Goal: Task Accomplishment & Management: Complete application form

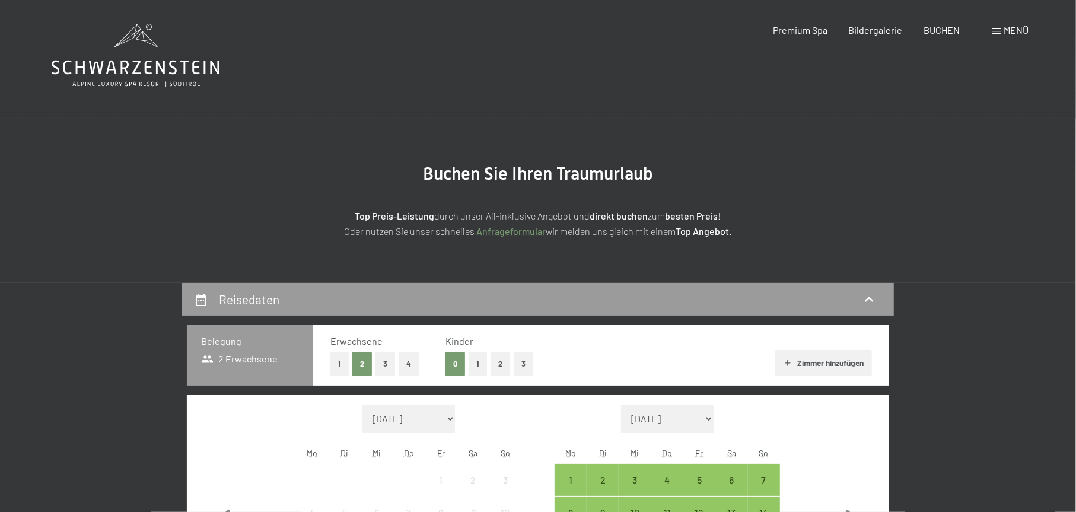
click at [1005, 37] on div "Buchen Anfragen Premium Spa Bildergalerie BUCHEN Menü DE IT EN Gutschein Bilder…" at bounding box center [879, 30] width 297 height 13
click at [997, 34] on span at bounding box center [996, 31] width 8 height 6
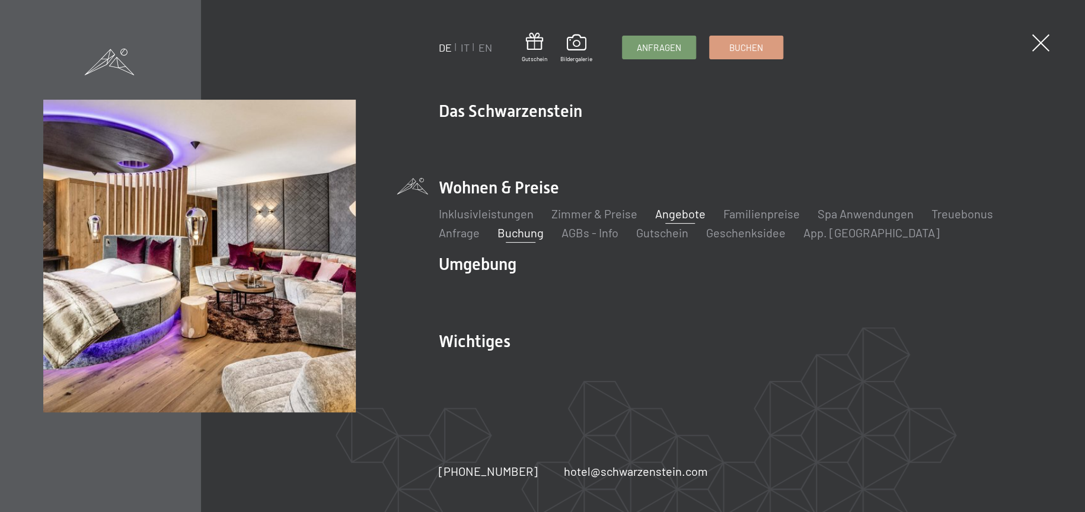
click at [682, 213] on link "Angebote" at bounding box center [680, 213] width 50 height 14
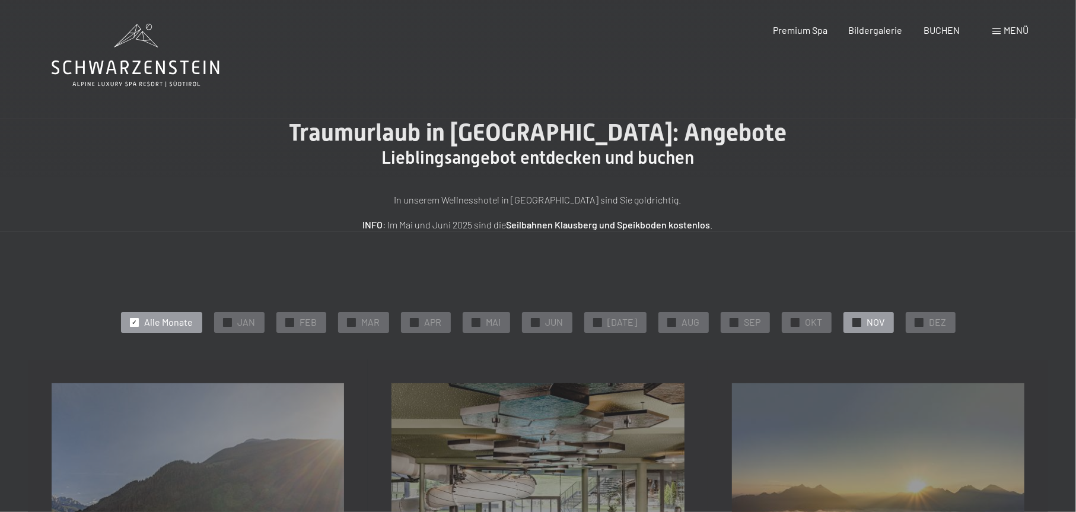
click at [852, 318] on div at bounding box center [856, 322] width 9 height 9
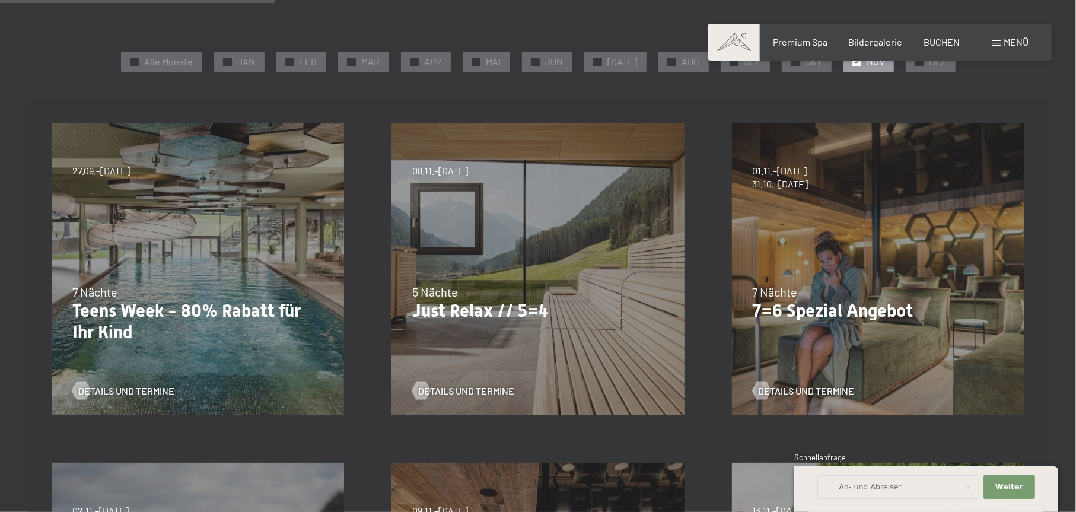
scroll to position [356, 0]
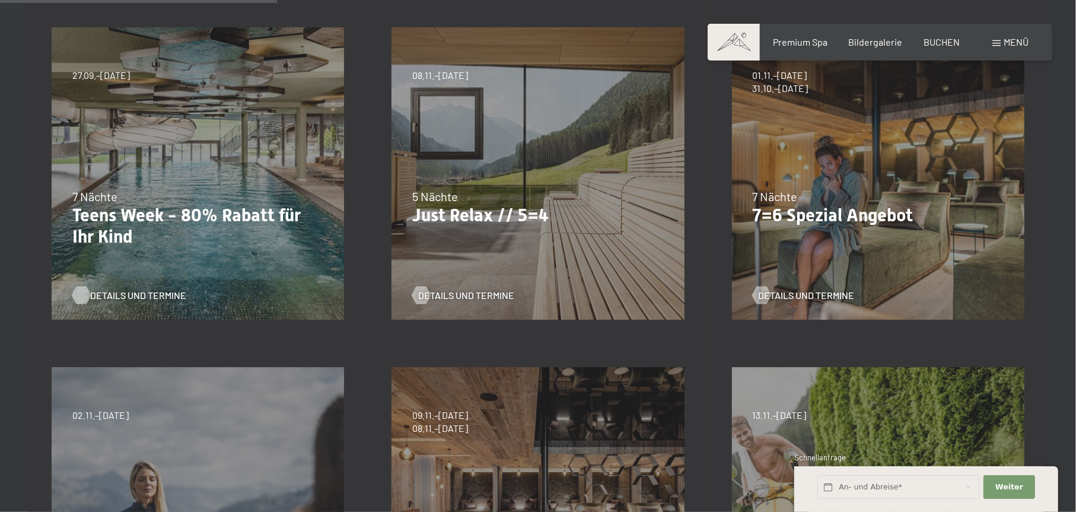
click at [147, 293] on span "Details und Termine" at bounding box center [138, 295] width 96 height 13
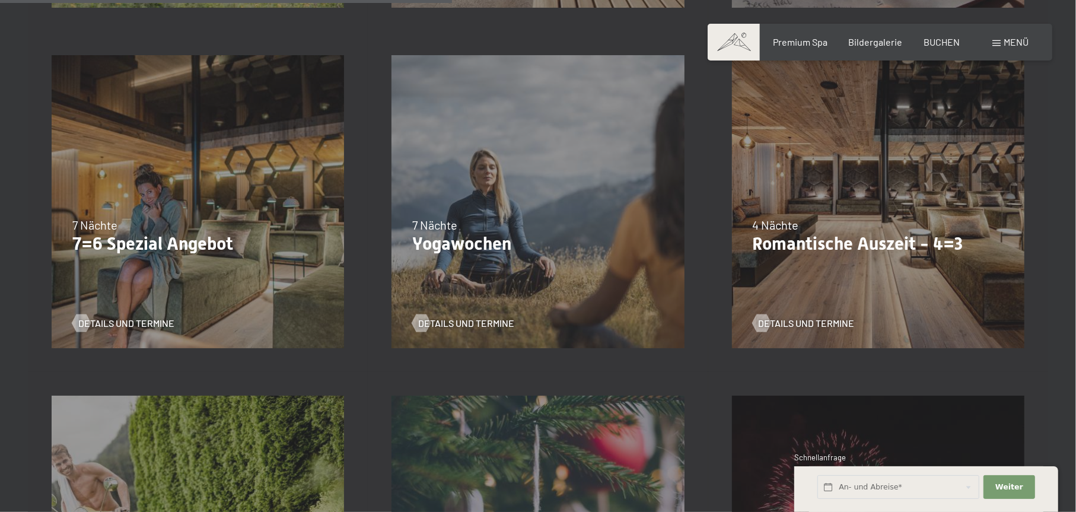
scroll to position [1008, 0]
click at [759, 323] on div at bounding box center [761, 323] width 10 height 18
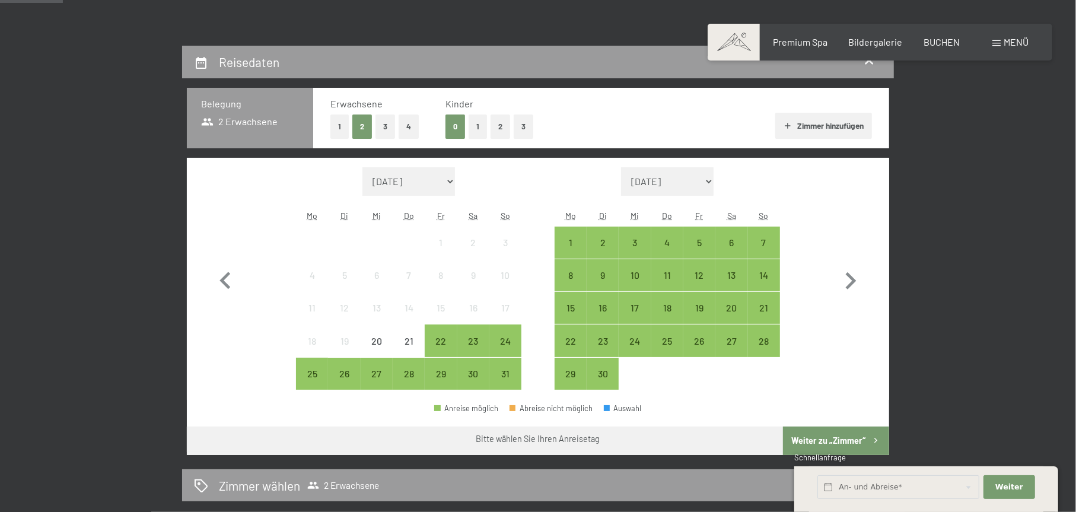
click at [994, 39] on div "Menü" at bounding box center [1010, 42] width 36 height 13
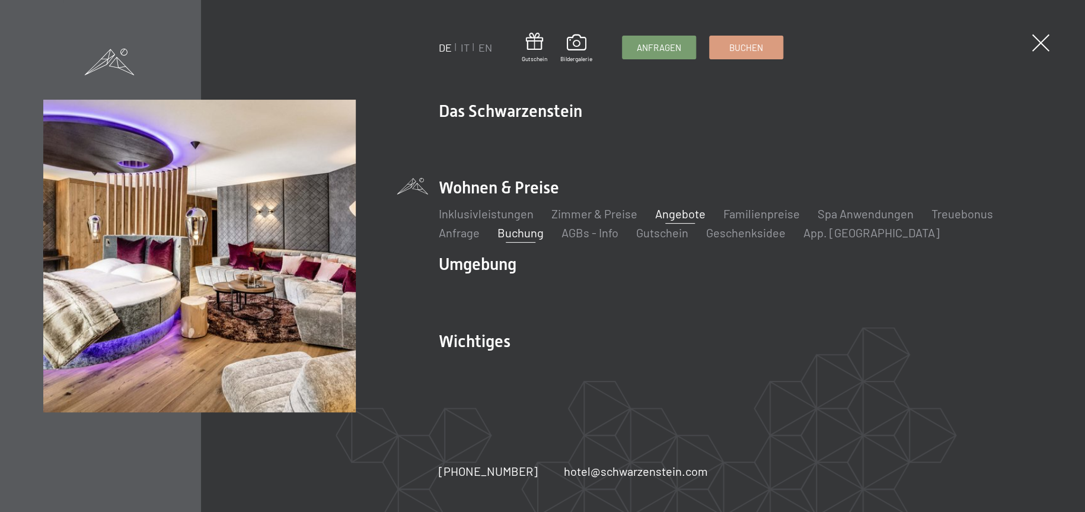
click at [687, 218] on link "Angebote" at bounding box center [680, 213] width 50 height 14
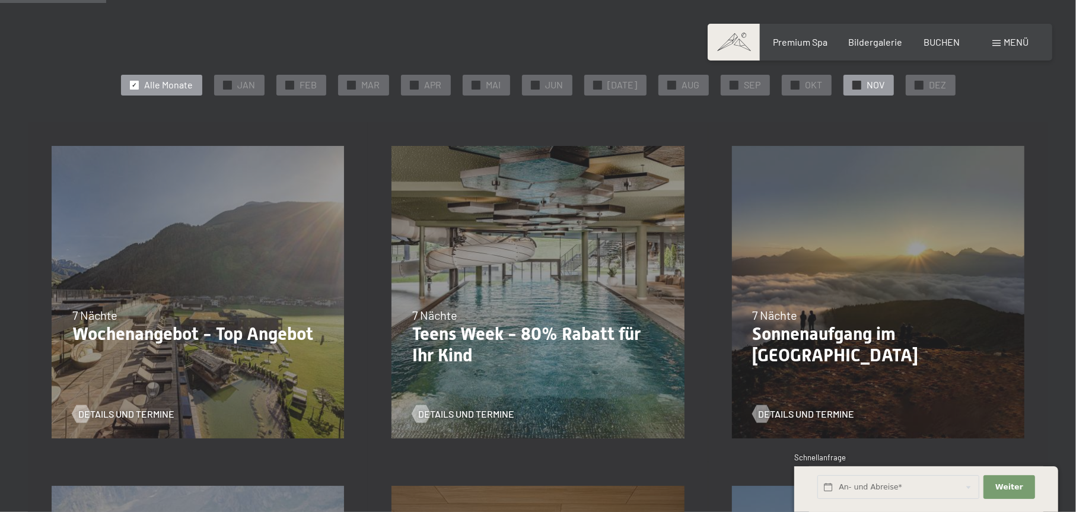
click at [852, 88] on div at bounding box center [856, 85] width 9 height 9
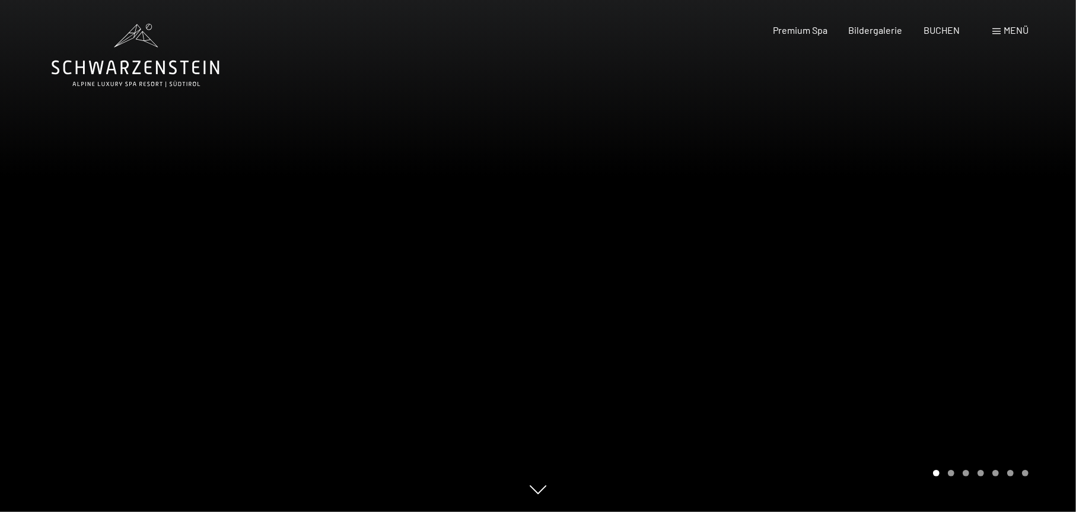
click at [1002, 31] on div "Menü" at bounding box center [1010, 30] width 36 height 13
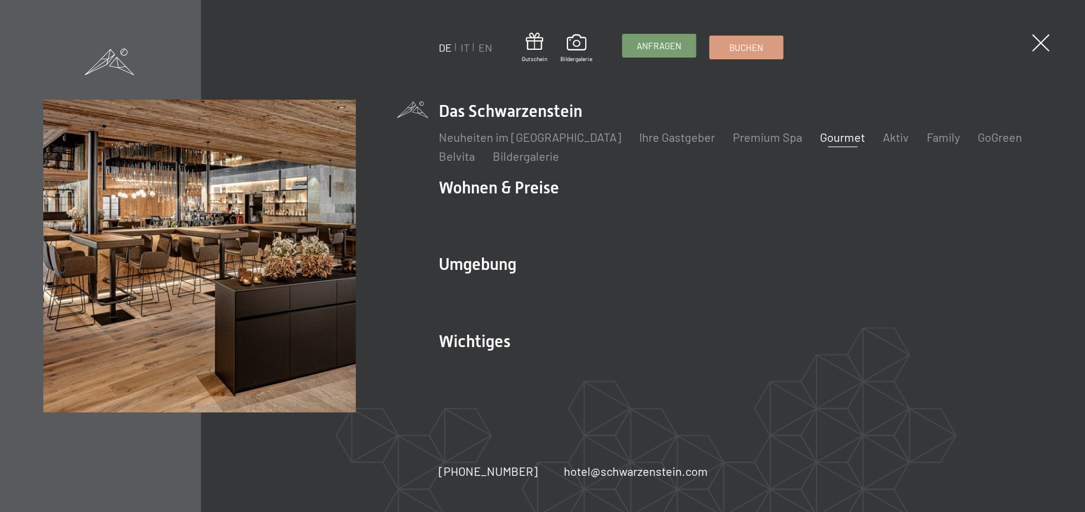
click at [658, 44] on span "Anfragen" at bounding box center [659, 46] width 44 height 12
click at [668, 47] on span "Anfragen" at bounding box center [659, 46] width 44 height 12
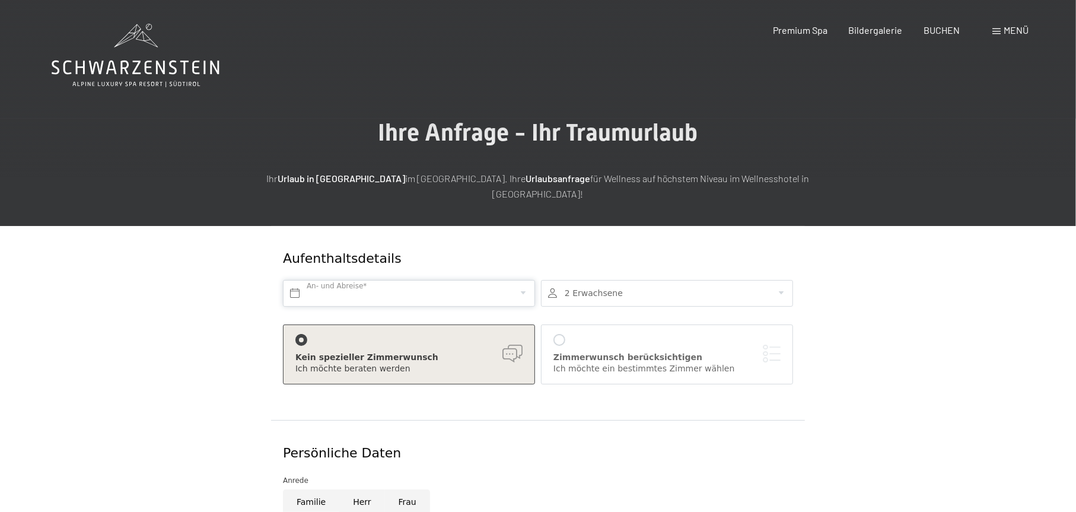
click at [373, 280] on input "text" at bounding box center [409, 293] width 252 height 27
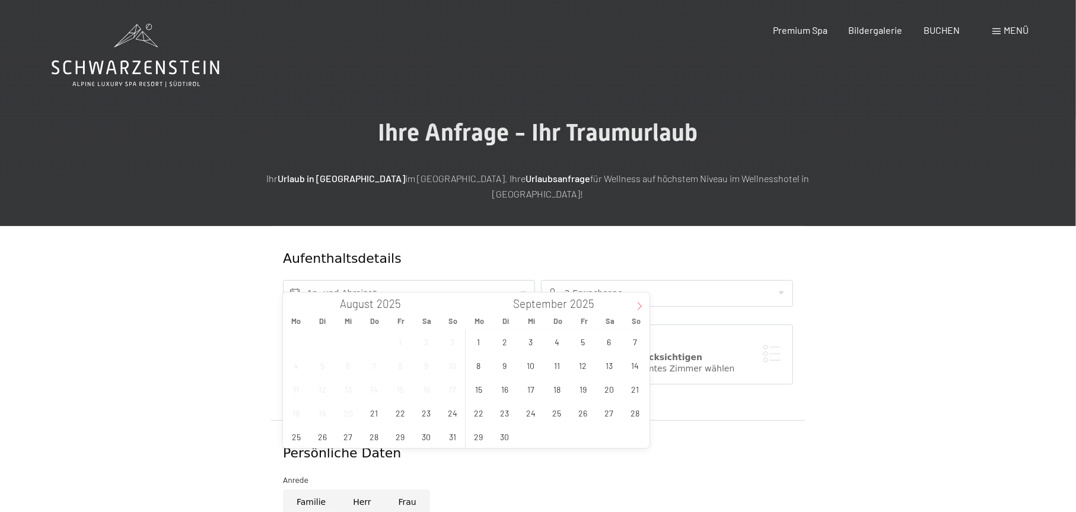
click at [641, 308] on icon at bounding box center [639, 306] width 8 height 8
click at [640, 307] on icon at bounding box center [639, 306] width 8 height 8
click at [635, 343] on span "2" at bounding box center [634, 341] width 23 height 23
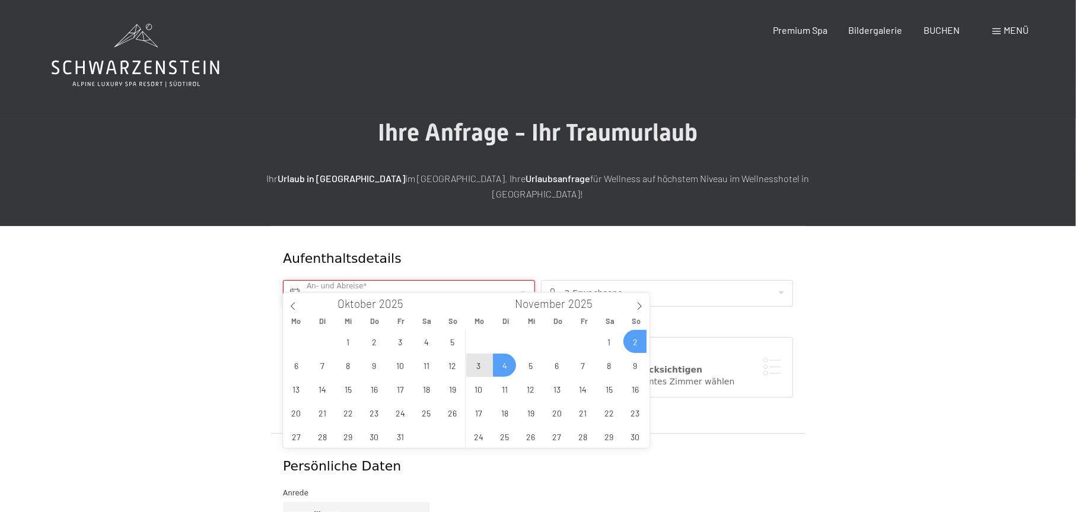
click at [343, 280] on input "[DATE]" at bounding box center [409, 293] width 252 height 27
click at [536, 365] on span "5" at bounding box center [530, 365] width 23 height 23
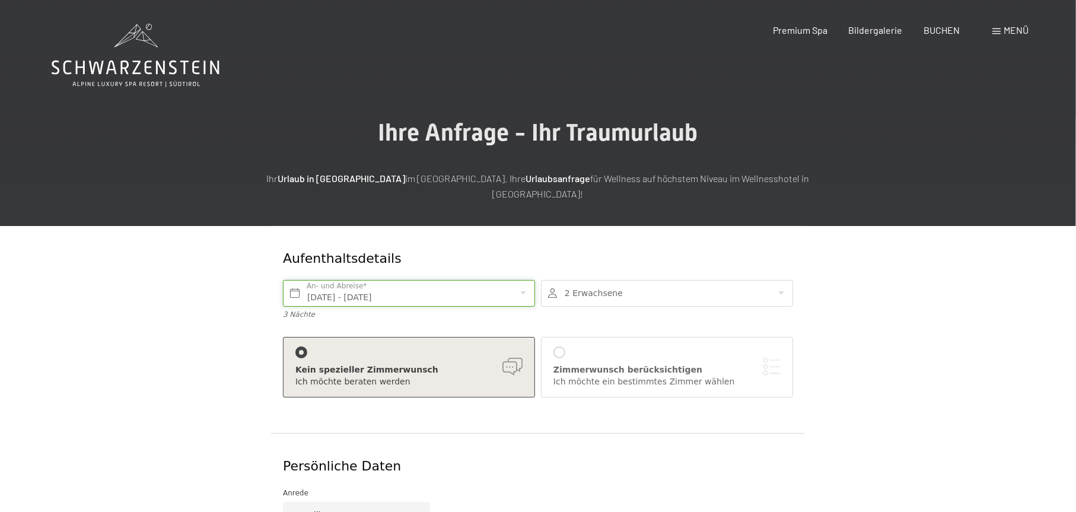
click at [415, 280] on input "[DATE] - [DATE]" at bounding box center [409, 293] width 252 height 27
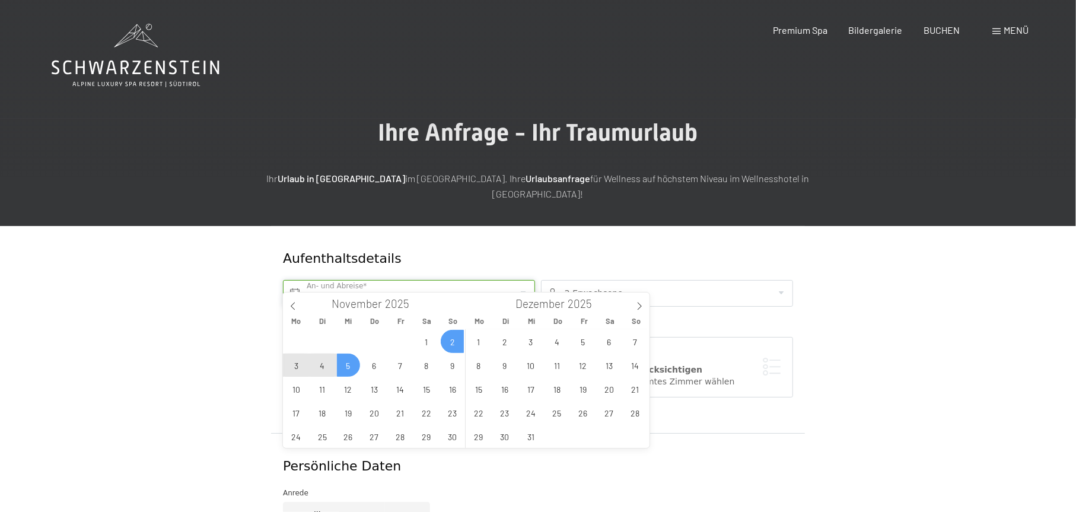
click at [409, 280] on input "[DATE] - [DATE]" at bounding box center [409, 293] width 252 height 27
drag, startPoint x: 396, startPoint y: 276, endPoint x: 375, endPoint y: 281, distance: 21.3
click at [387, 280] on input "[DATE] - [DATE]" at bounding box center [409, 293] width 252 height 27
click at [289, 280] on input "[DATE] - [DATE]" at bounding box center [409, 293] width 252 height 27
click at [457, 345] on span "2" at bounding box center [452, 341] width 23 height 23
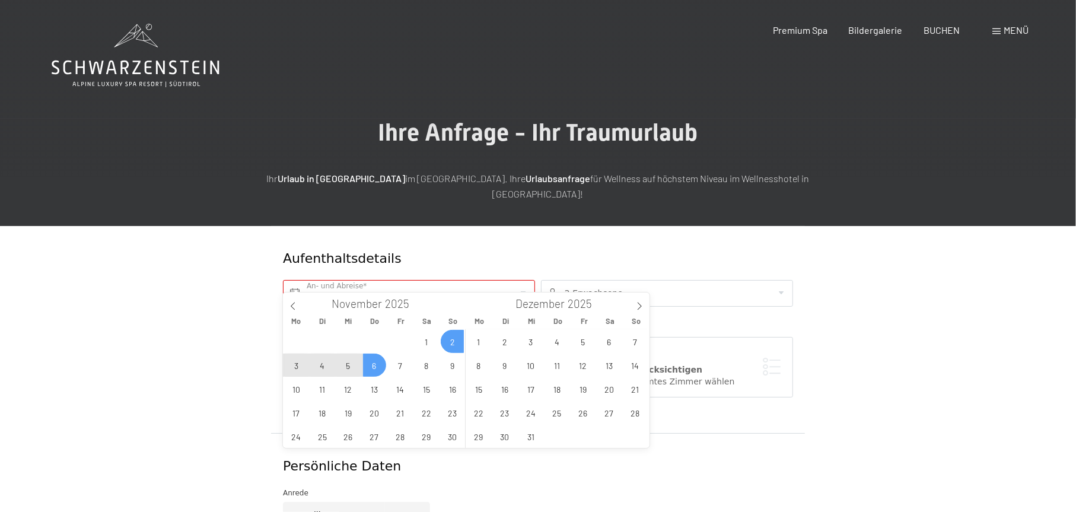
click at [375, 365] on span "6" at bounding box center [374, 365] width 23 height 23
type input "[DATE] - [DATE]"
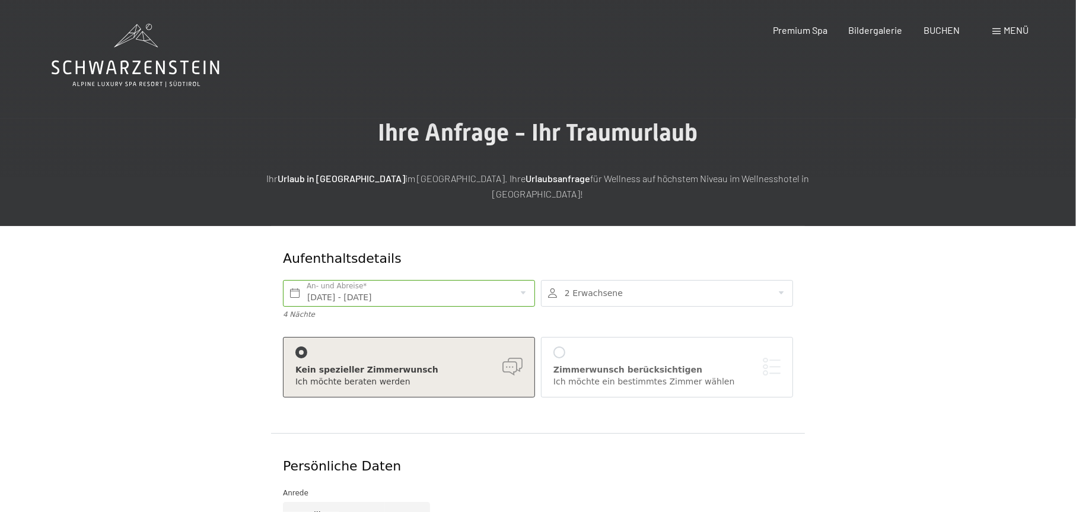
click at [781, 280] on div at bounding box center [667, 293] width 252 height 27
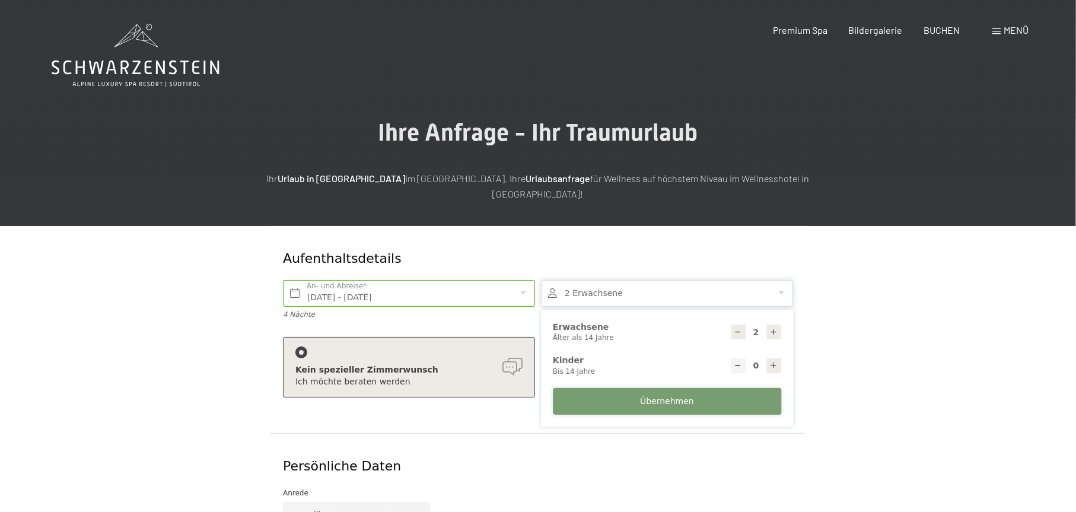
click at [662, 396] on span "Übernehmen" at bounding box center [667, 402] width 54 height 12
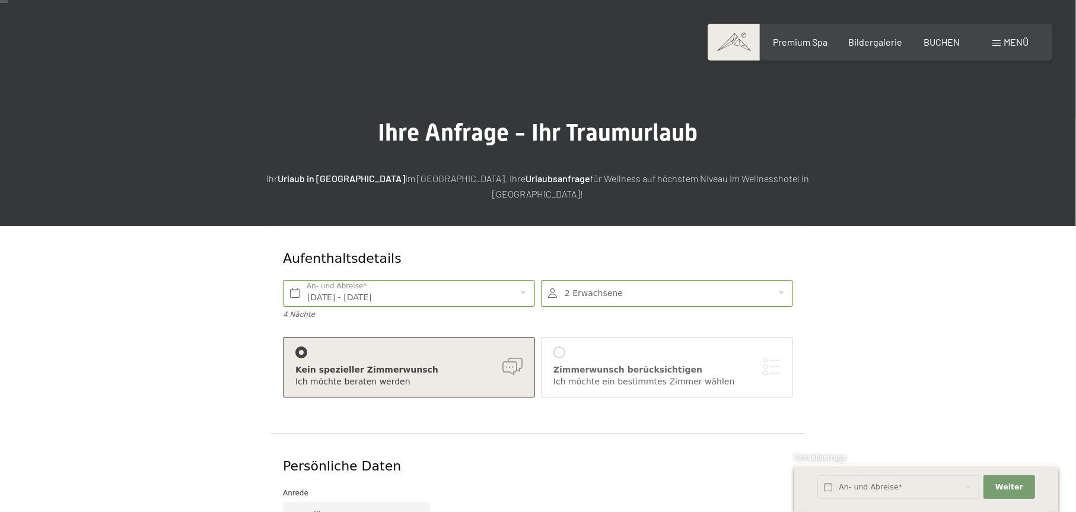
scroll to position [237, 0]
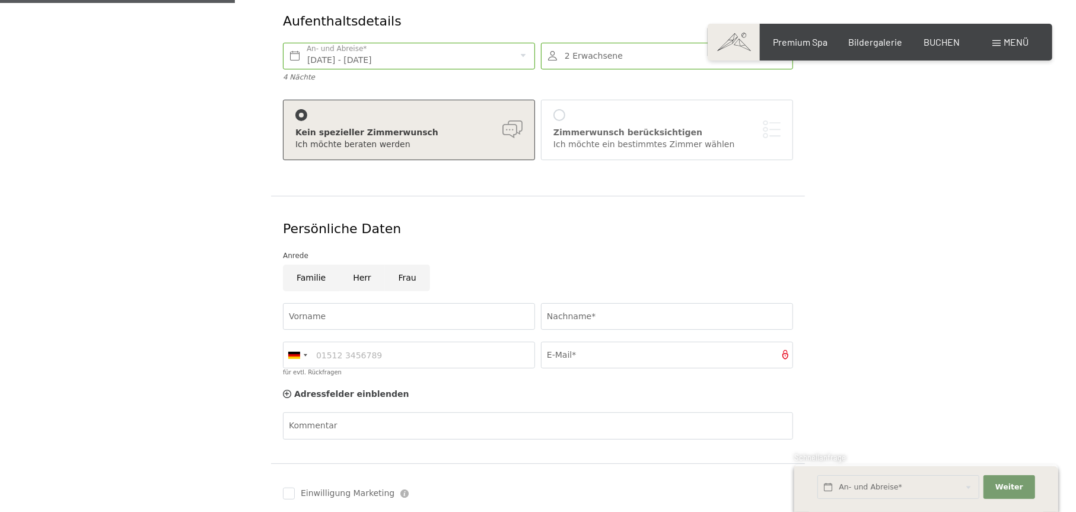
click at [562, 109] on div at bounding box center [559, 115] width 12 height 12
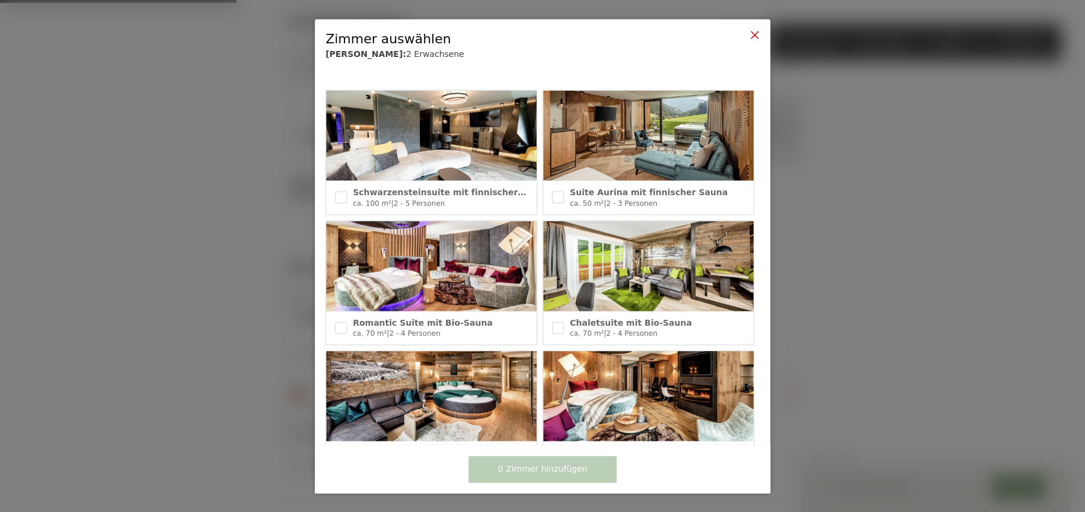
click at [752, 30] on icon at bounding box center [754, 34] width 9 height 9
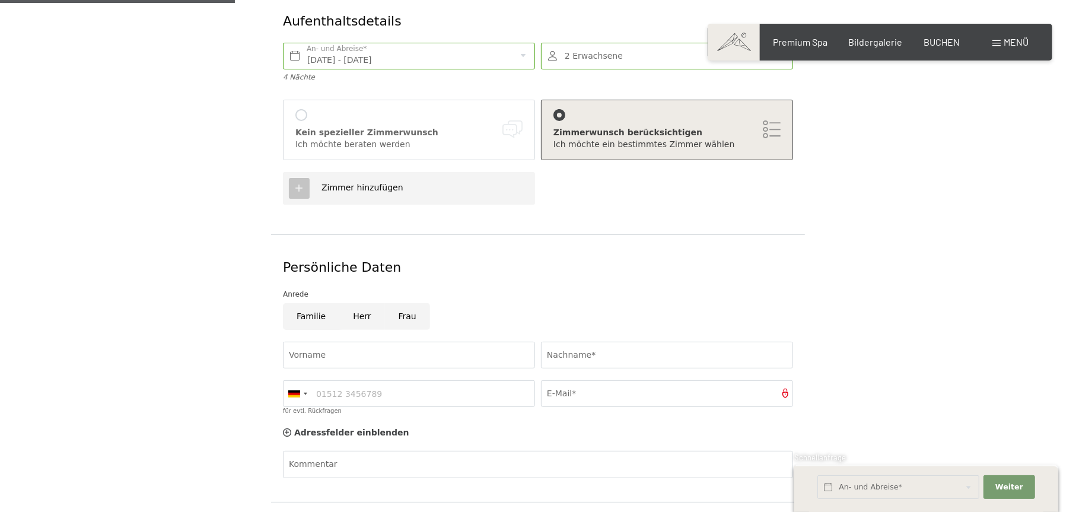
drag, startPoint x: 308, startPoint y: 302, endPoint x: 323, endPoint y: 315, distance: 19.8
click at [309, 303] on input "Familie" at bounding box center [311, 316] width 56 height 27
radio input "true"
click at [338, 342] on input "Vorname" at bounding box center [409, 355] width 252 height 27
type input "[PERSON_NAME]"
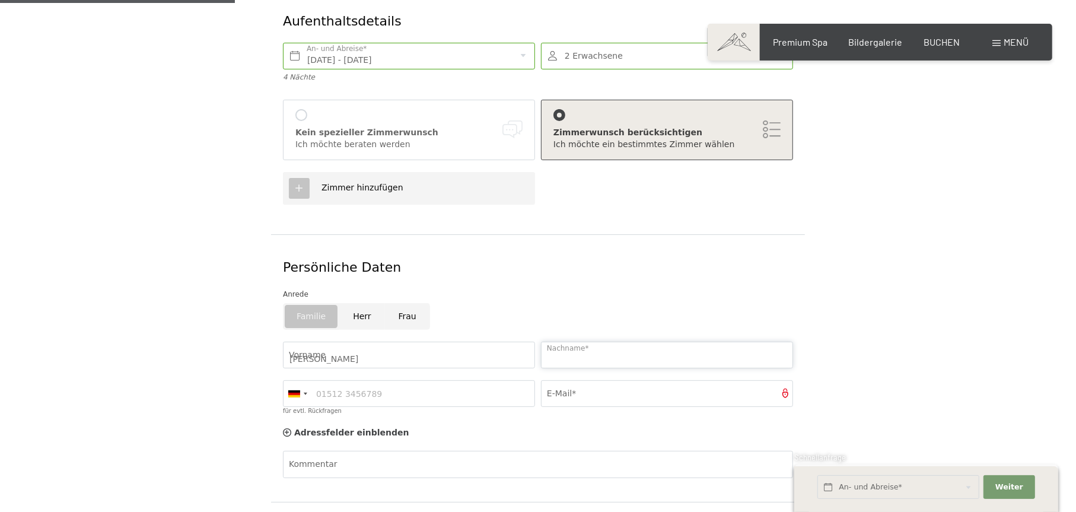
type input "Nagel"
type input "08251886018"
type input "[EMAIL_ADDRESS][DOMAIN_NAME]"
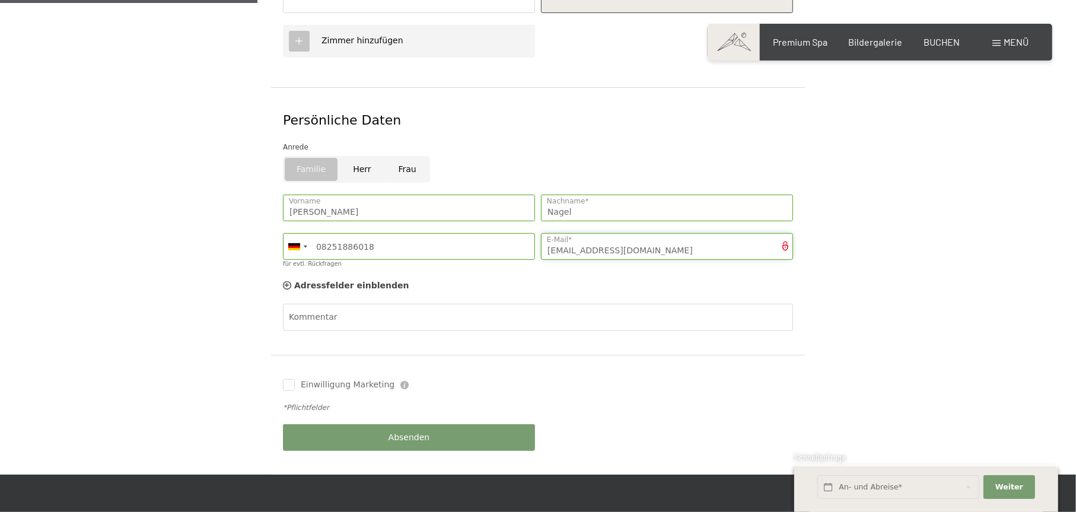
scroll to position [415, 0]
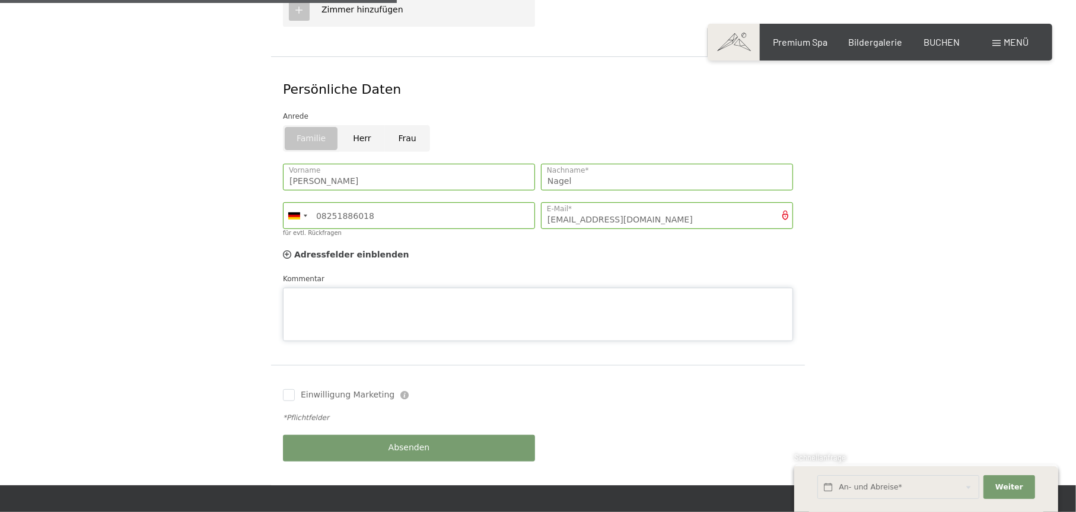
drag, startPoint x: 326, startPoint y: 269, endPoint x: 346, endPoint y: 271, distance: 20.2
click at [326, 273] on div "Kommentar" at bounding box center [538, 307] width 510 height 68
type textarea "Gerne ein Zimmer mit separaten Kinderzimmer. Kinder sind 14 und 15 Jahre"
click at [289, 389] on input "Einwilligung Marketing" at bounding box center [289, 395] width 12 height 12
checkbox input "true"
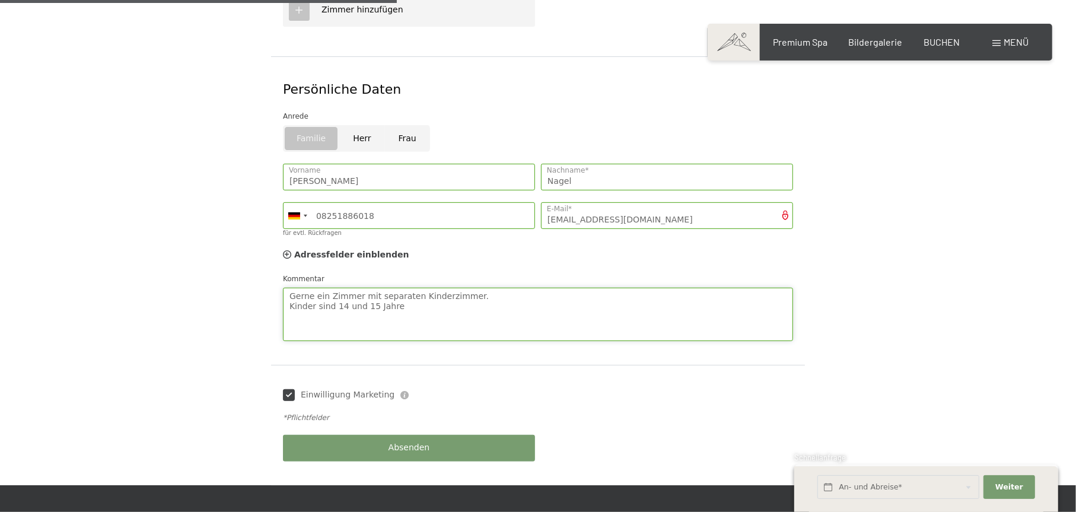
click at [403, 289] on textarea "Gerne ein Zimmer mit separaten Kinderzimmer. Kinder sind 14 und 15 Jahre" at bounding box center [538, 314] width 510 height 53
type textarea "Gerne ein Zimmer mit separaten Kinderzimmer. Kinder sind 14 und 15 Jahre Tage k…"
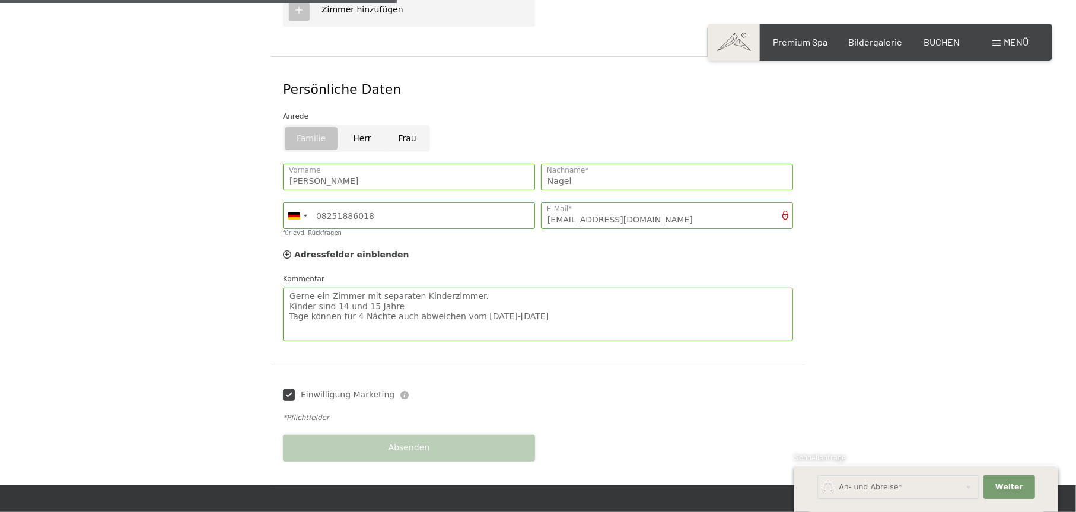
click at [423, 439] on div "Absenden" at bounding box center [409, 448] width 258 height 39
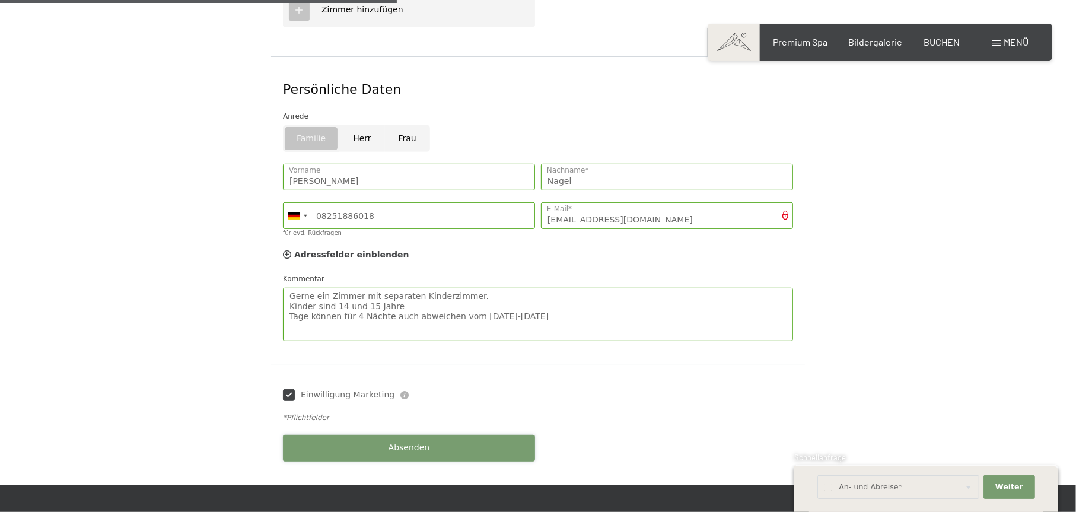
click at [403, 442] on span "Absenden" at bounding box center [410, 448] width 42 height 12
